Goal: Transaction & Acquisition: Purchase product/service

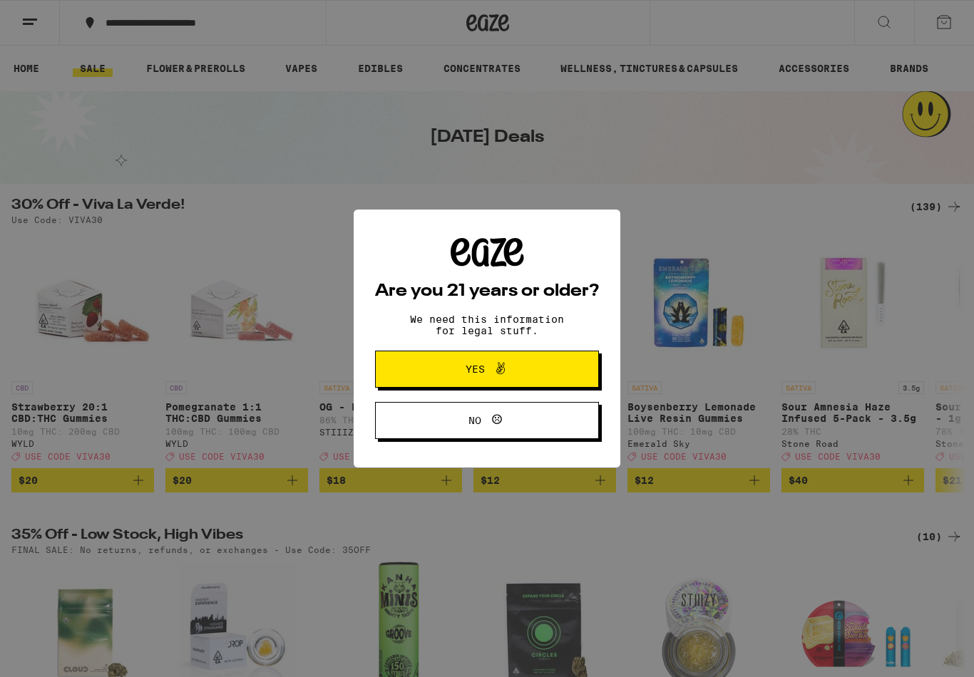
click at [903, 22] on div "Are you 21 years or older? We need this information for legal stuff. Yes No" at bounding box center [487, 338] width 974 height 677
click at [515, 372] on span "Yes" at bounding box center [487, 369] width 108 height 19
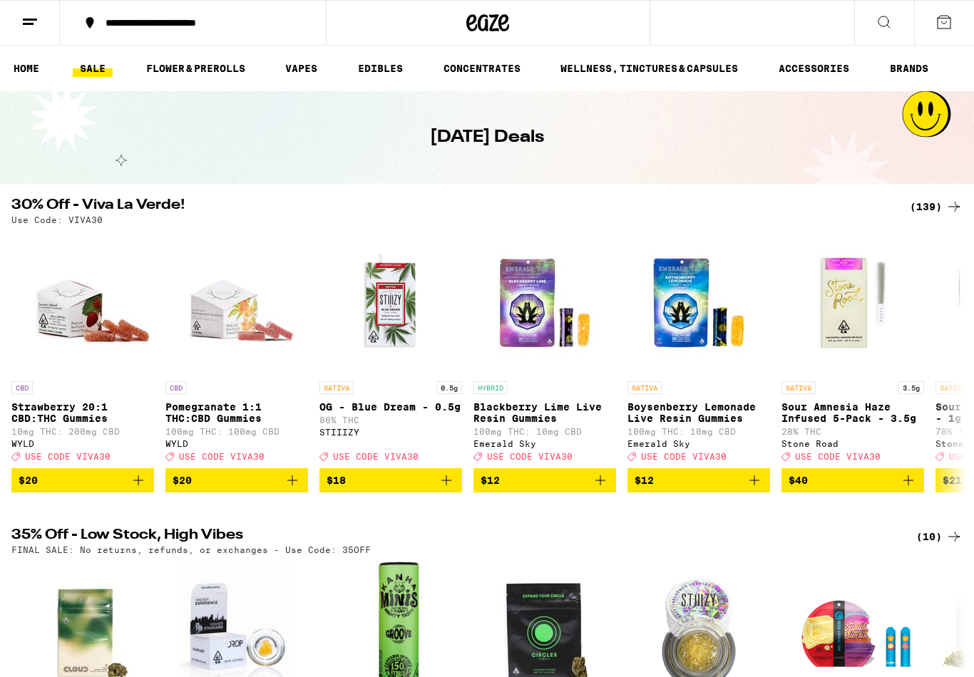
click at [888, 26] on icon at bounding box center [884, 22] width 17 height 17
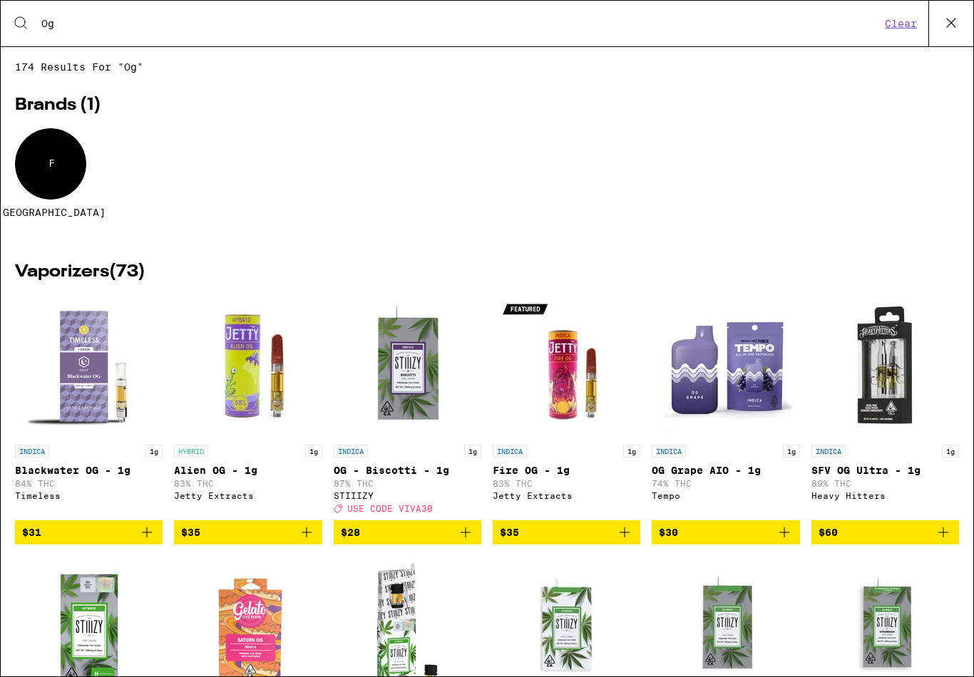
type input "Og"
click at [949, 17] on icon at bounding box center [950, 22] width 21 height 21
